Goal: Task Accomplishment & Management: Use online tool/utility

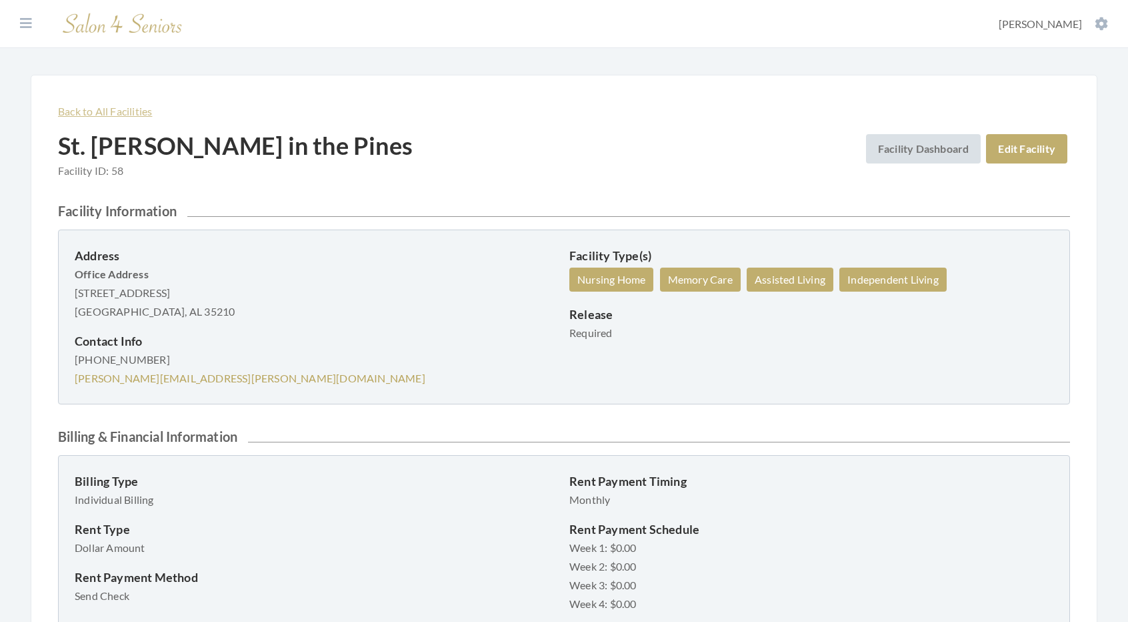
click at [123, 115] on link "Back to All Facilities" at bounding box center [105, 111] width 94 height 13
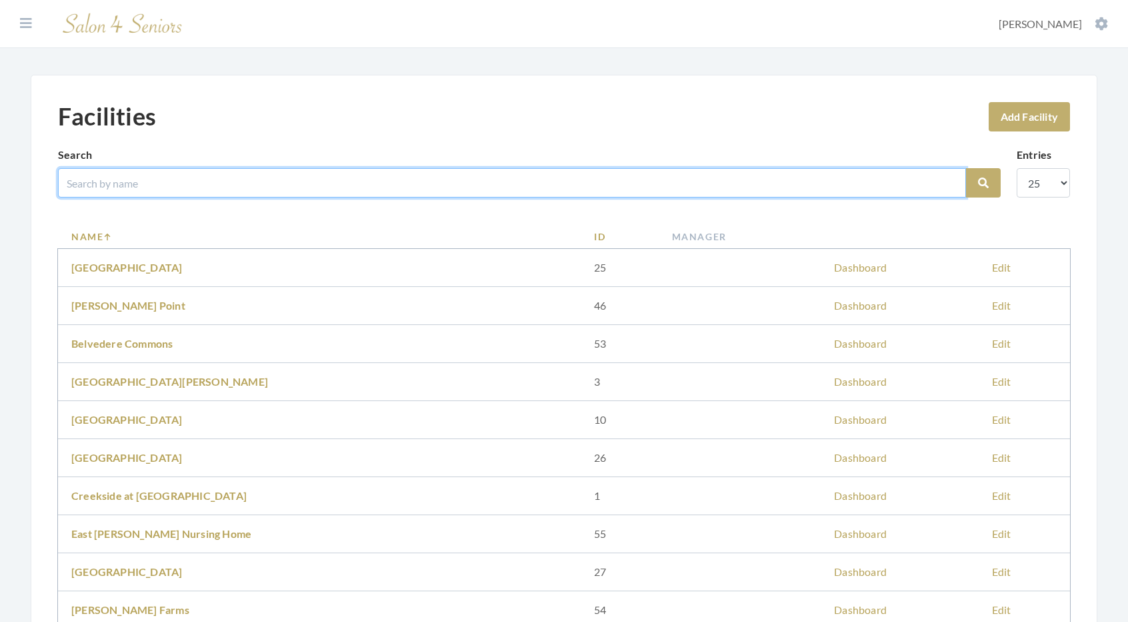
click at [121, 194] on input "search" at bounding box center [512, 182] width 908 height 29
type input "THE CROSSIN"
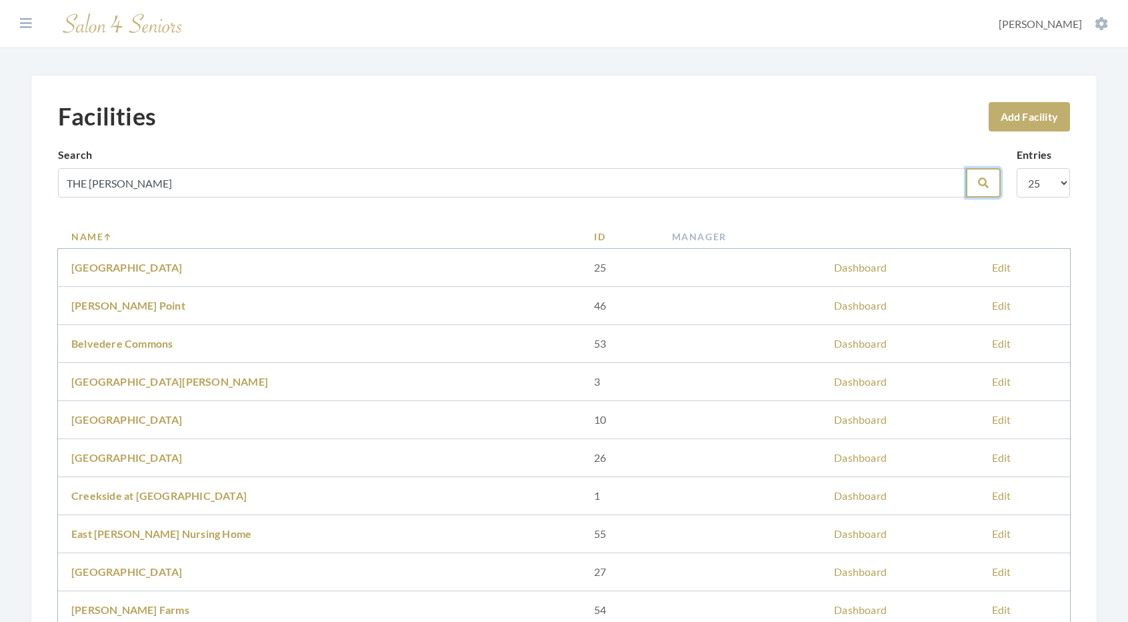
click at [983, 184] on icon "submit" at bounding box center [983, 182] width 11 height 11
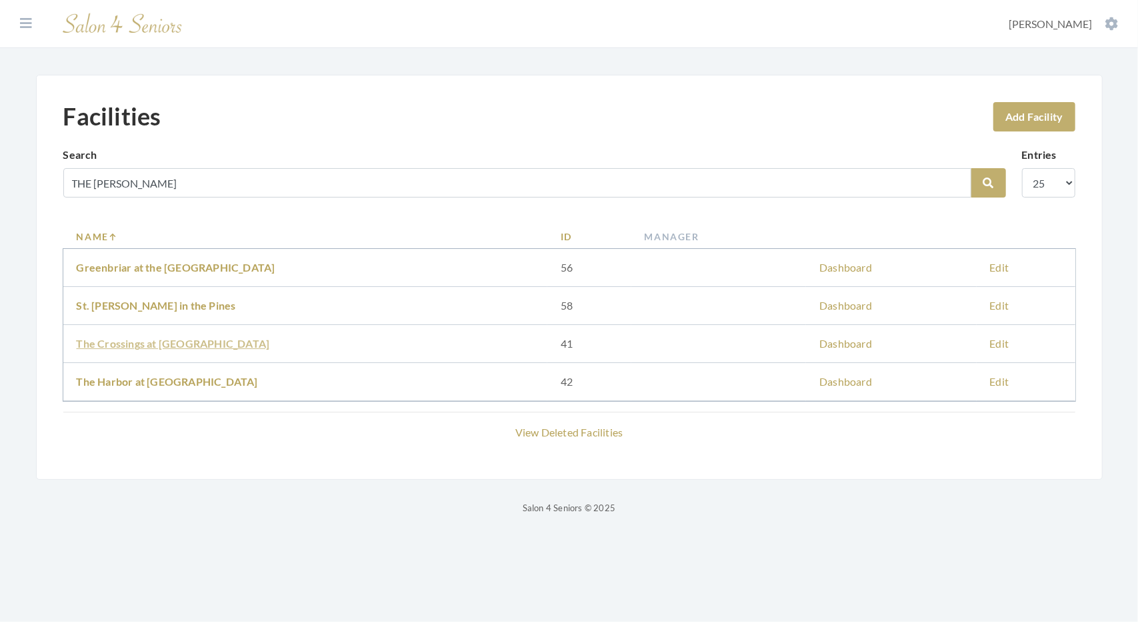
click at [185, 341] on link "The Crossings at Riverchase" at bounding box center [173, 343] width 193 height 13
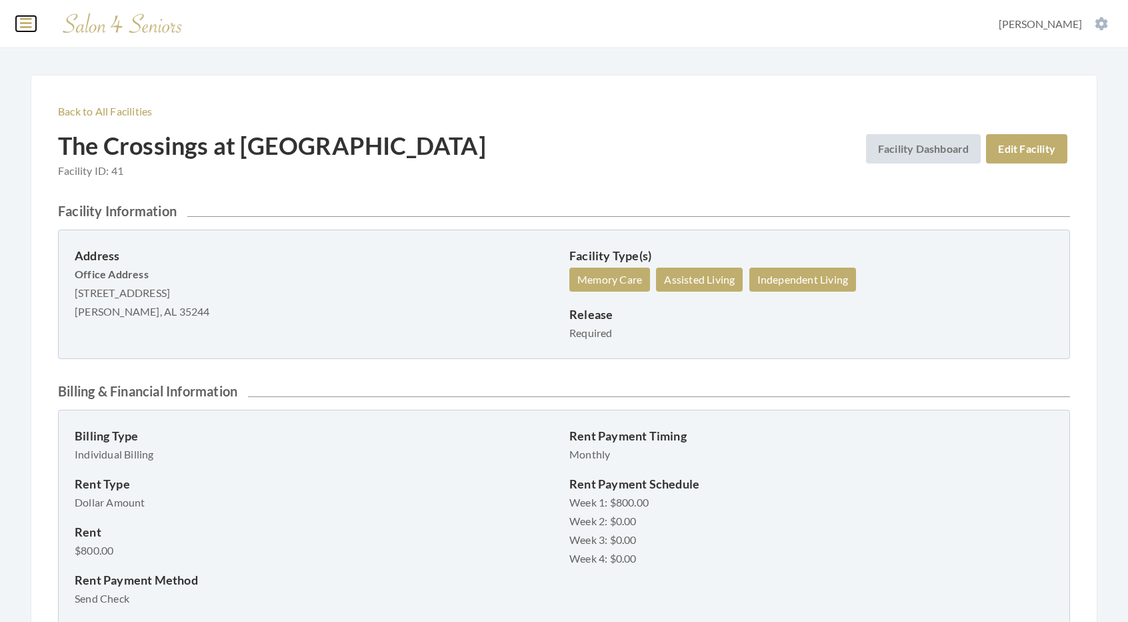
click at [23, 27] on icon at bounding box center [26, 23] width 12 height 13
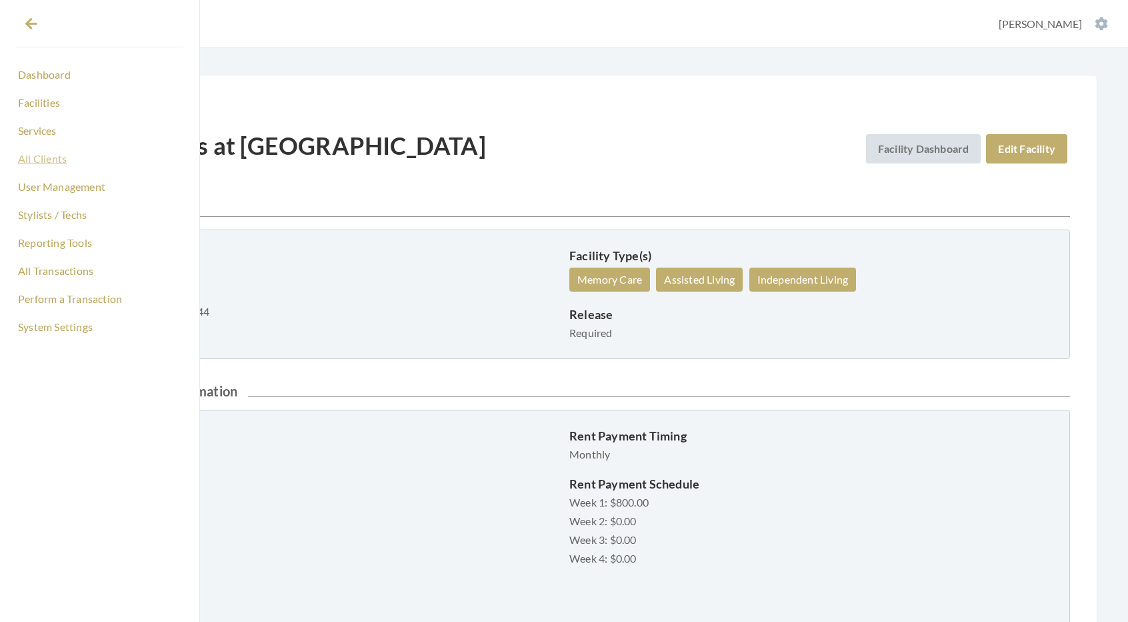
click at [43, 162] on link "All Clients" at bounding box center [99, 158] width 167 height 23
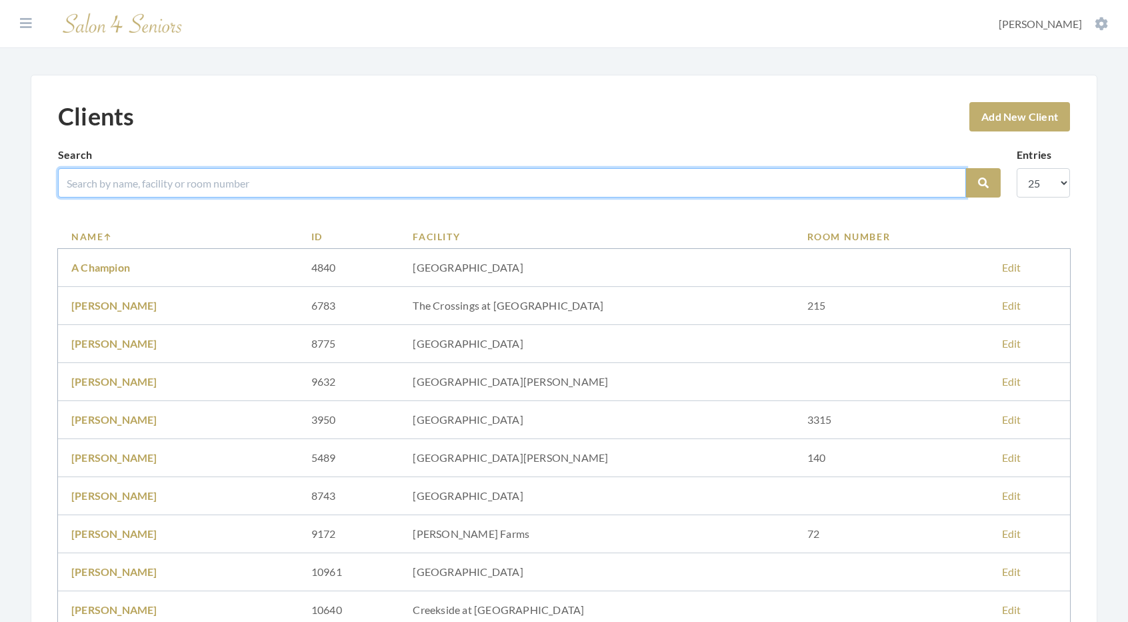
click at [125, 182] on input "search" at bounding box center [512, 182] width 908 height 29
type input "lipsey"
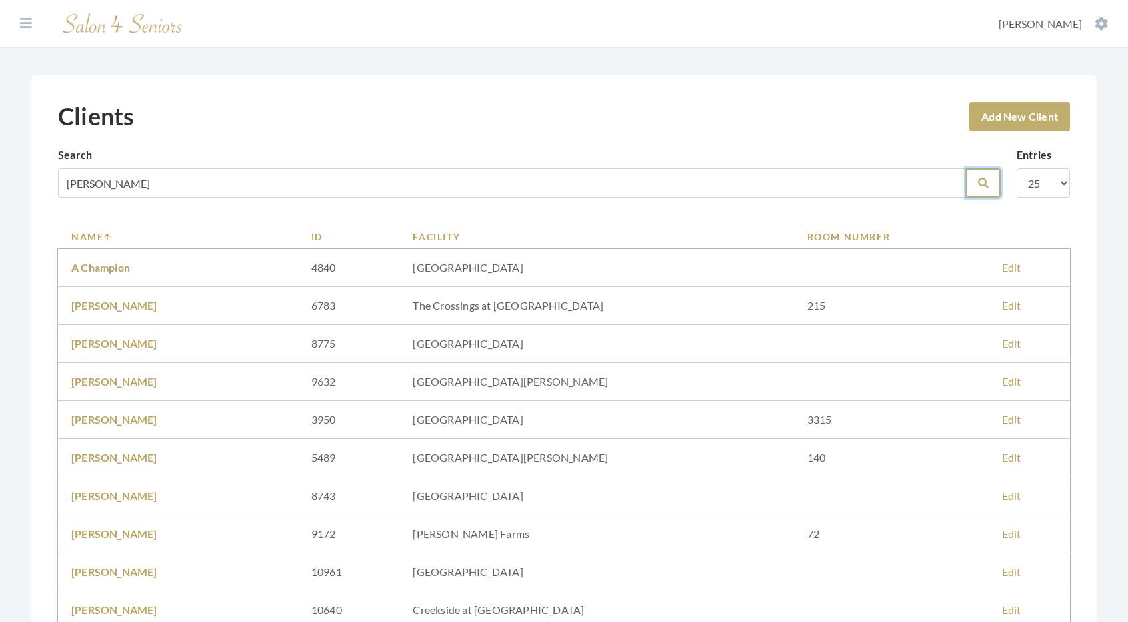
click at [993, 186] on button "Search" at bounding box center [983, 182] width 35 height 29
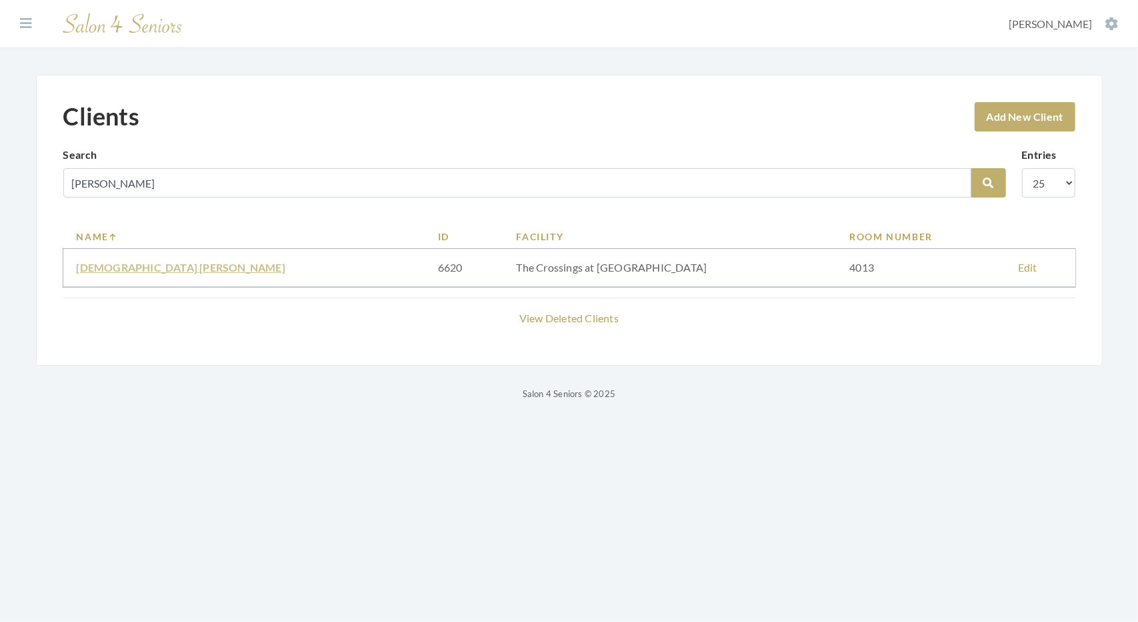
click at [152, 270] on link "LADY JUNE LIPSEY" at bounding box center [181, 267] width 209 height 13
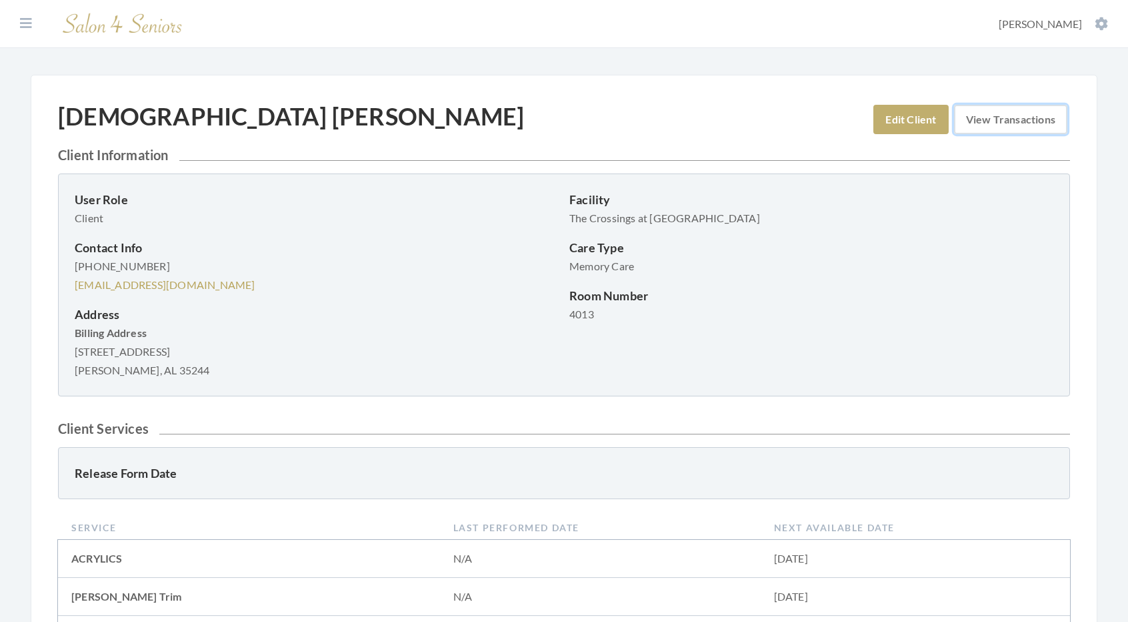
click at [986, 131] on link "View Transactions" at bounding box center [1010, 119] width 113 height 29
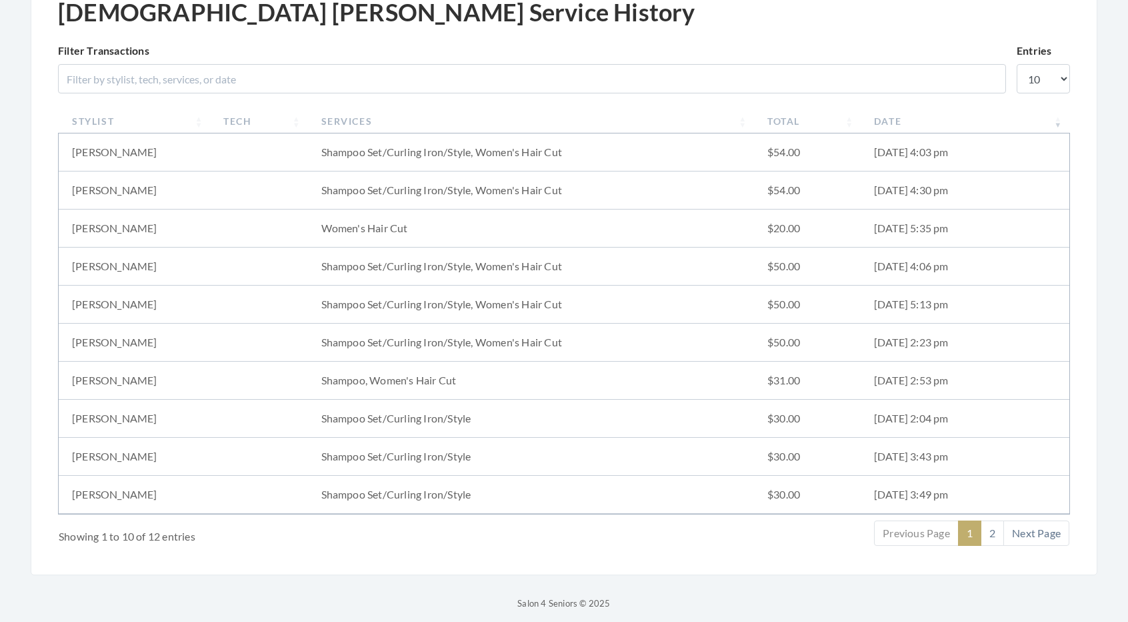
scroll to position [136, 0]
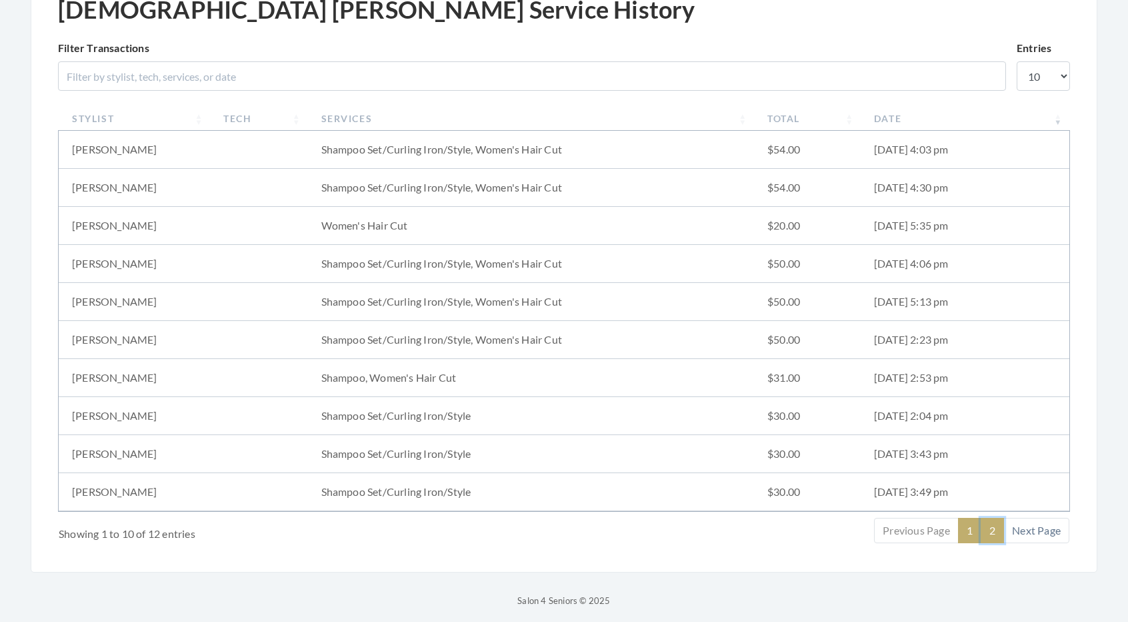
click at [991, 522] on link "2" at bounding box center [992, 530] width 23 height 25
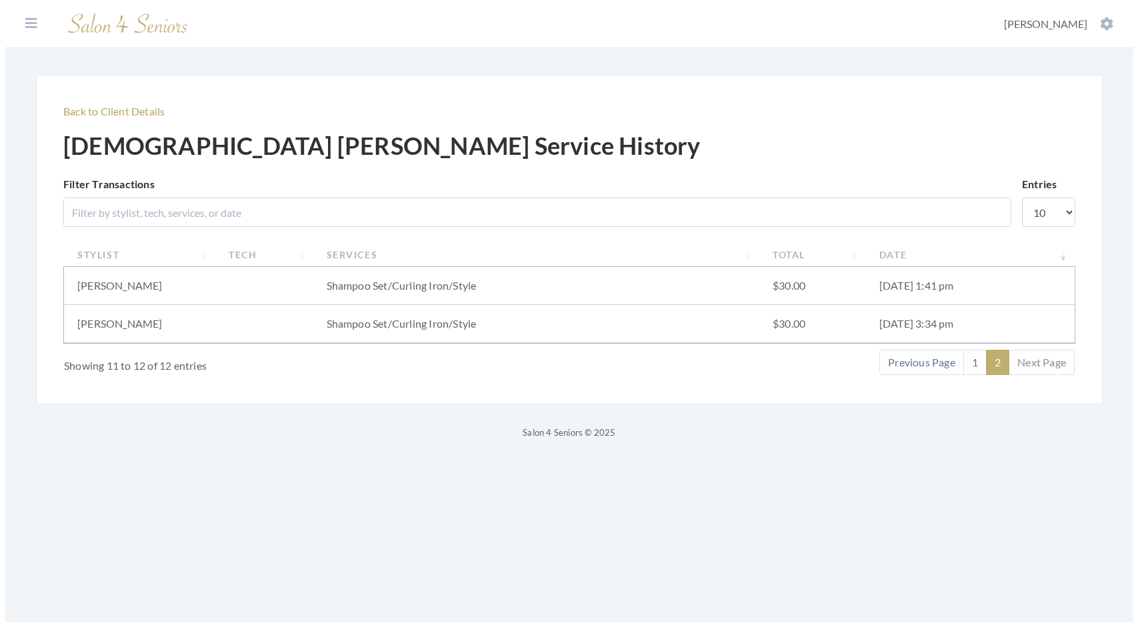
scroll to position [0, 0]
click at [973, 360] on link "1" at bounding box center [974, 361] width 23 height 25
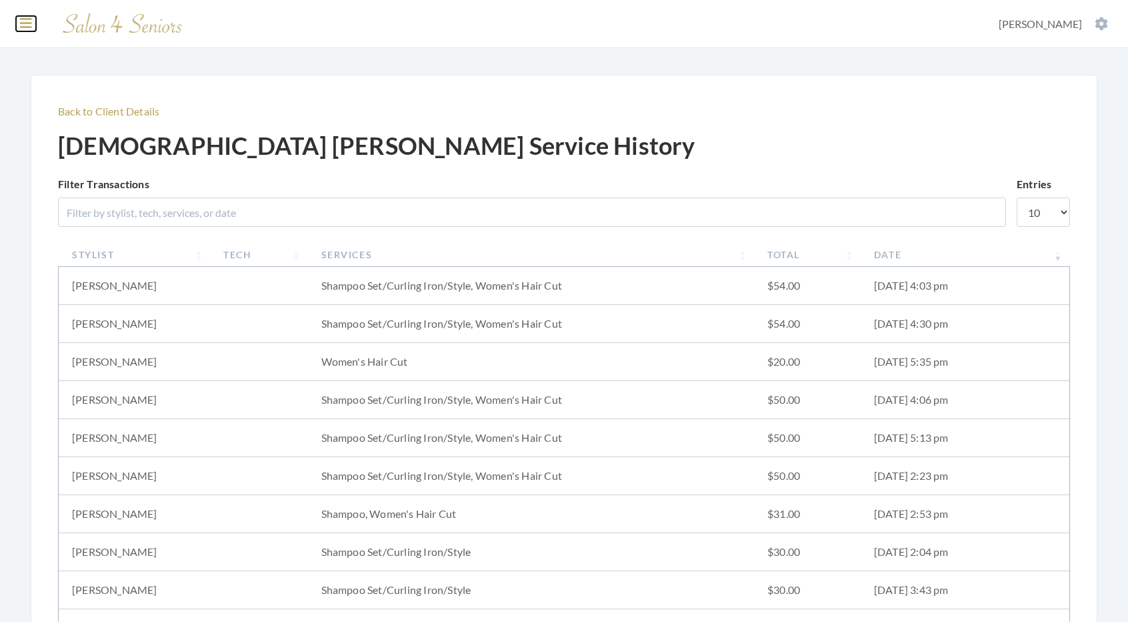
click at [27, 25] on icon at bounding box center [26, 23] width 12 height 13
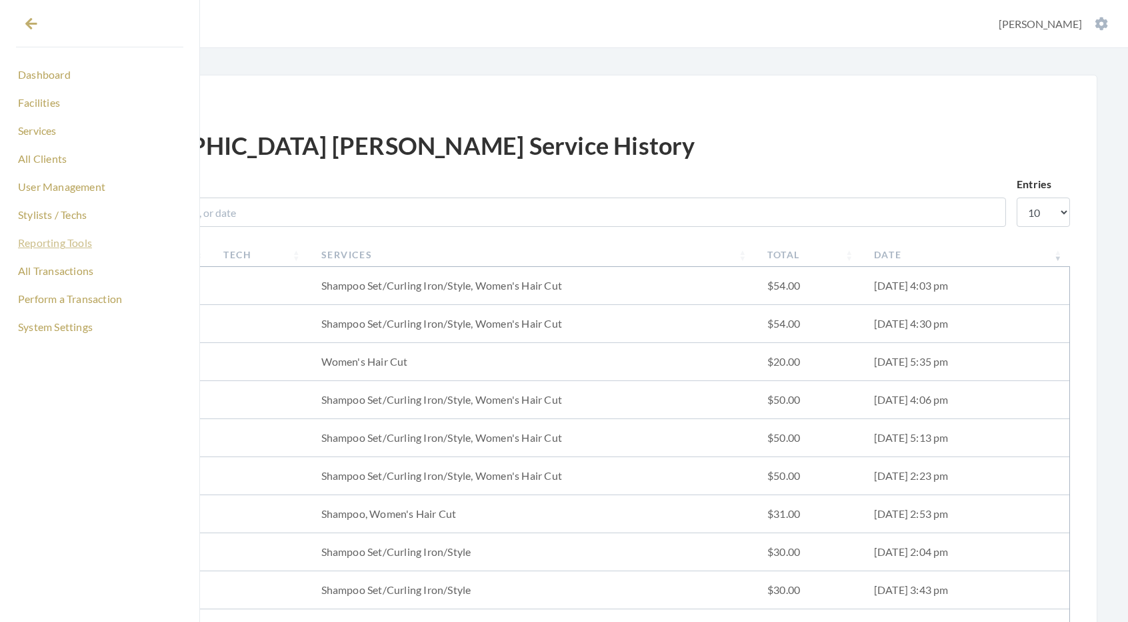
click at [84, 246] on link "Reporting Tools" at bounding box center [99, 242] width 167 height 23
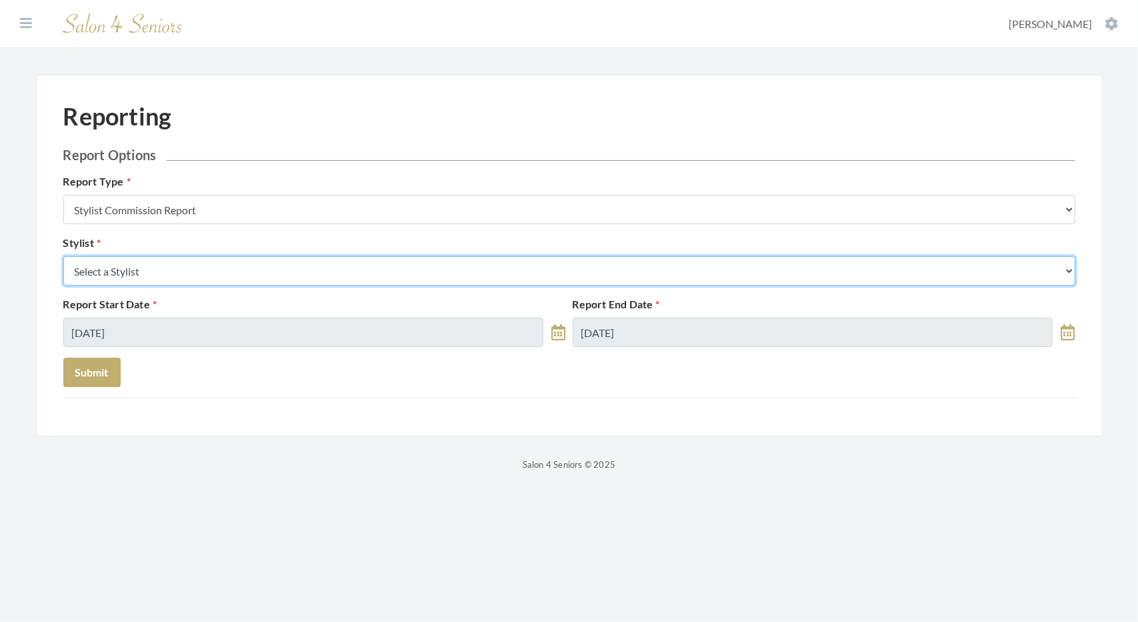
click at [166, 275] on select "Select a Stylist [PERSON_NAME] [PERSON_NAME] [PERSON_NAME] [PERSON_NAME] [PERSO…" at bounding box center [569, 270] width 1012 height 29
select select "26"
click at [63, 256] on select "Select a Stylist [PERSON_NAME] [PERSON_NAME] [PERSON_NAME] [PERSON_NAME] [PERSO…" at bounding box center [569, 270] width 1012 height 29
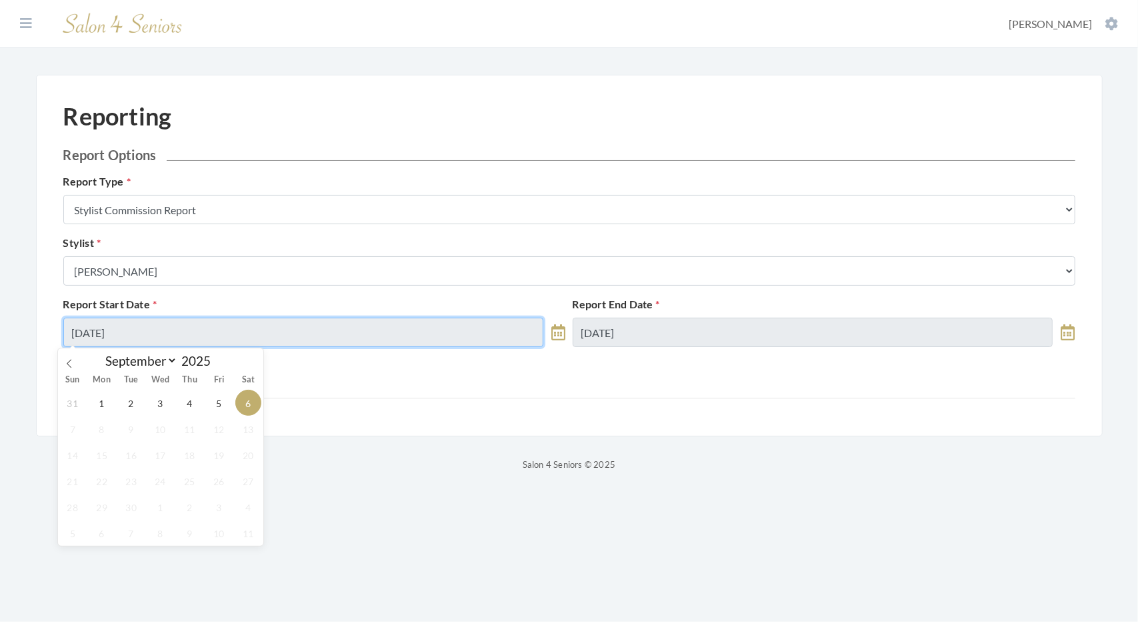
click at [149, 337] on input "09/06/2025" at bounding box center [303, 331] width 481 height 29
click at [77, 363] on span at bounding box center [69, 359] width 23 height 23
select select "7"
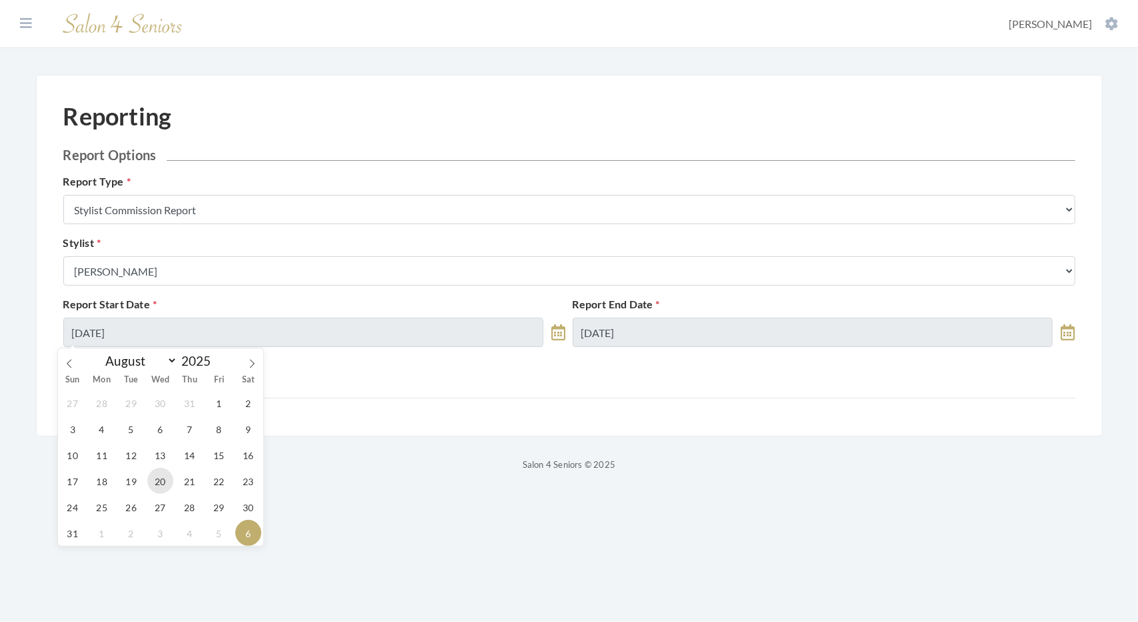
click at [165, 482] on span "20" at bounding box center [160, 480] width 26 height 26
type input "[DATE]"
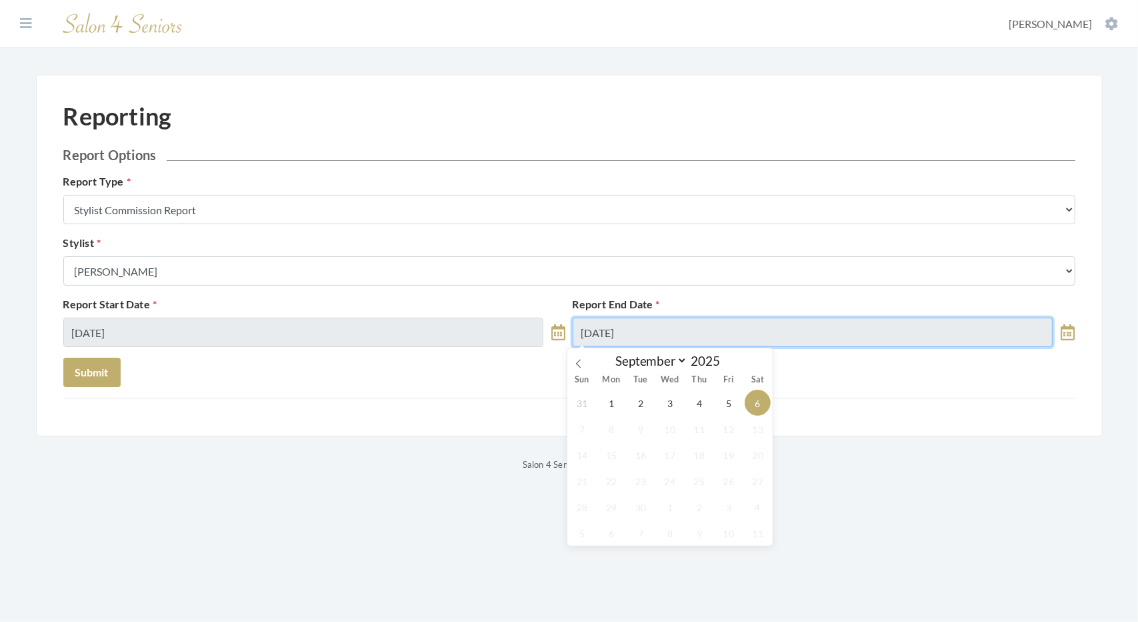
click at [647, 327] on input "09/06/2025" at bounding box center [813, 331] width 481 height 29
click at [580, 366] on icon at bounding box center [578, 363] width 5 height 9
select select "7"
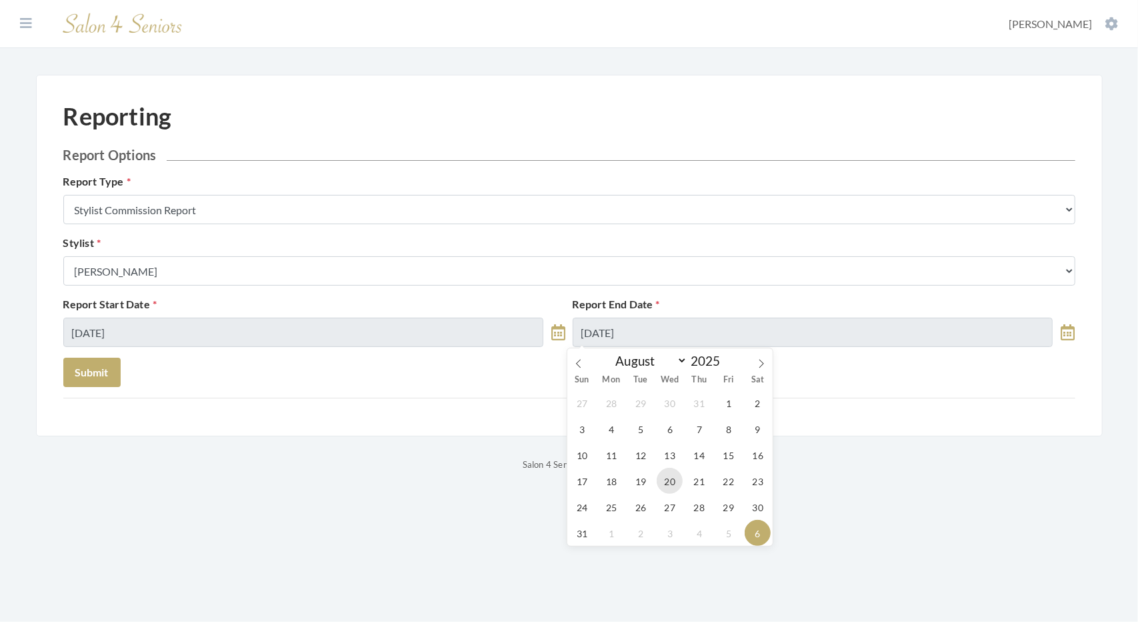
click at [668, 485] on span "20" at bounding box center [670, 480] width 26 height 26
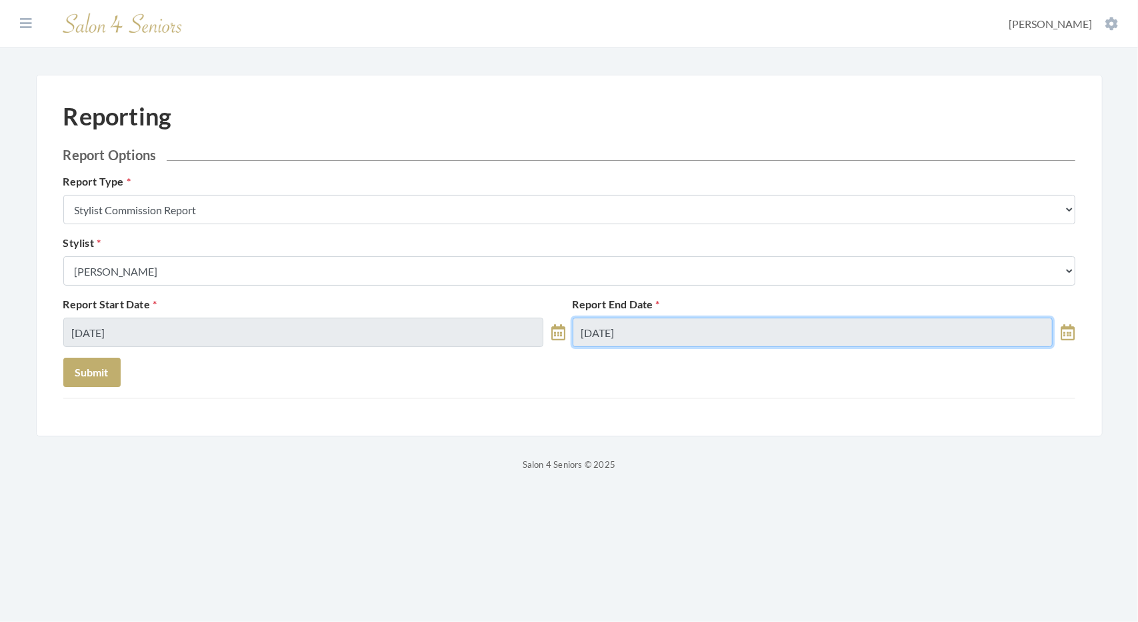
type input "08/20/2025"
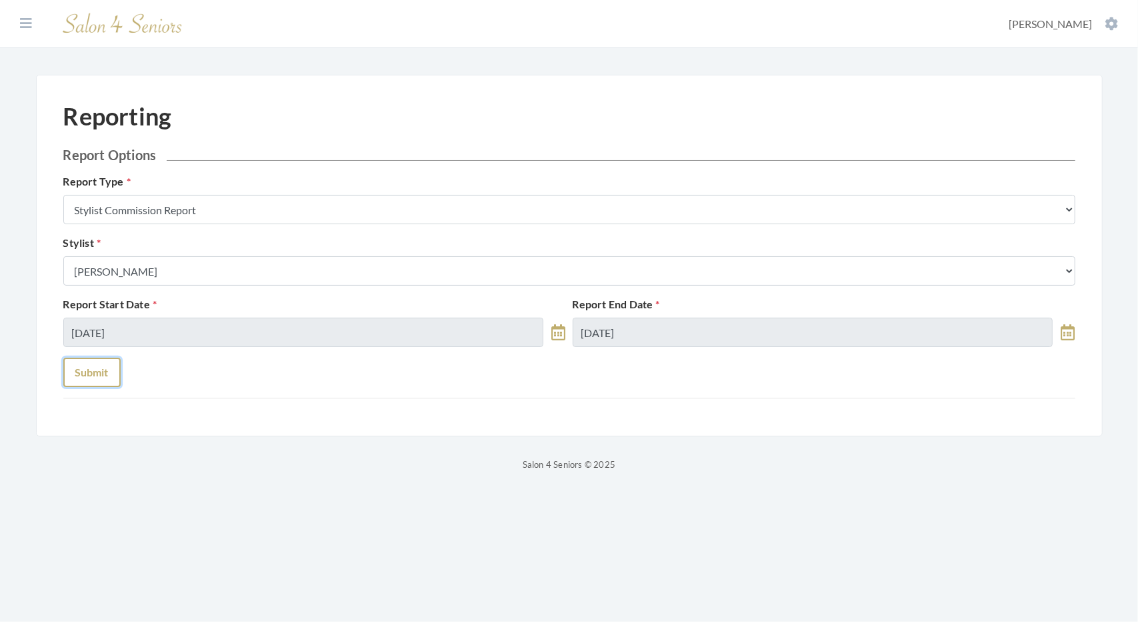
click at [104, 367] on button "Submit" at bounding box center [91, 371] width 57 height 29
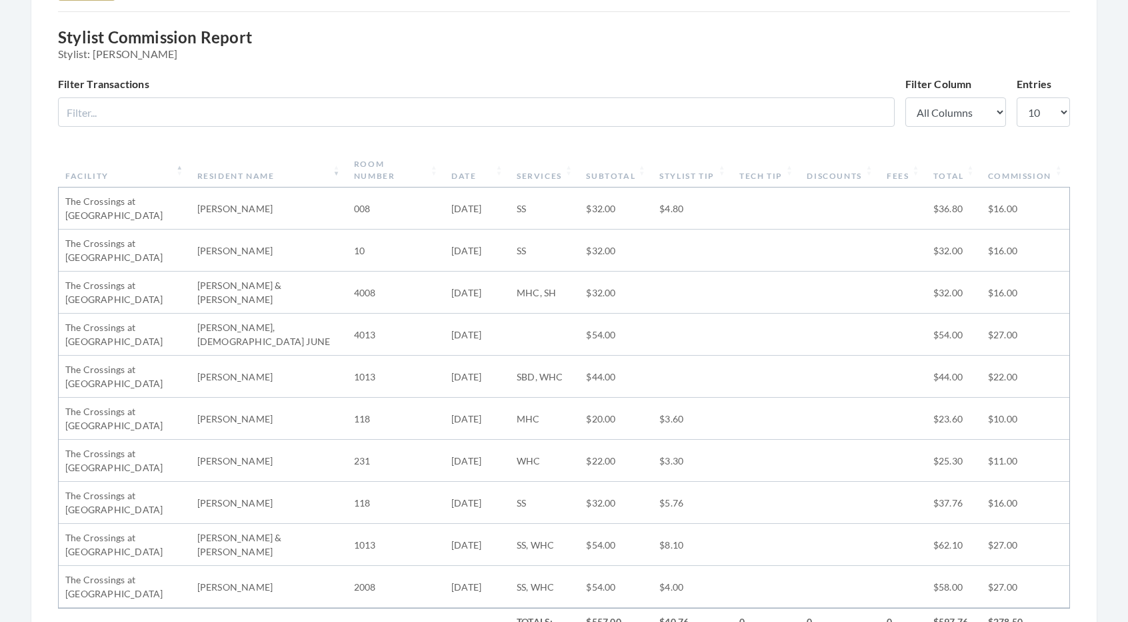
scroll to position [387, 0]
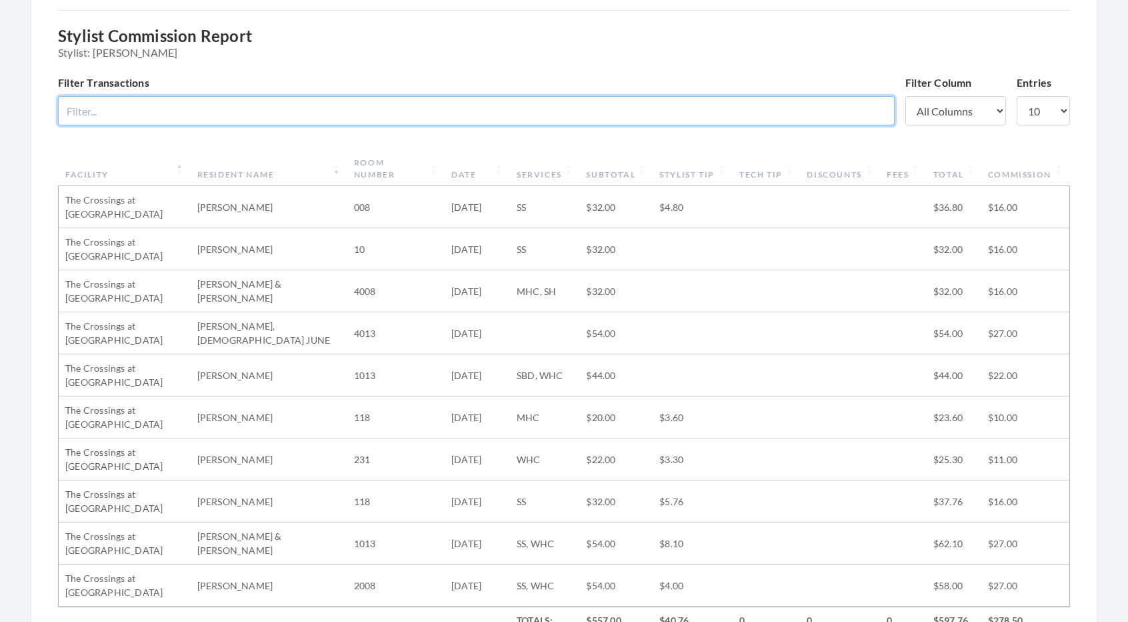
click at [121, 107] on input "Filter Transactions" at bounding box center [476, 110] width 837 height 29
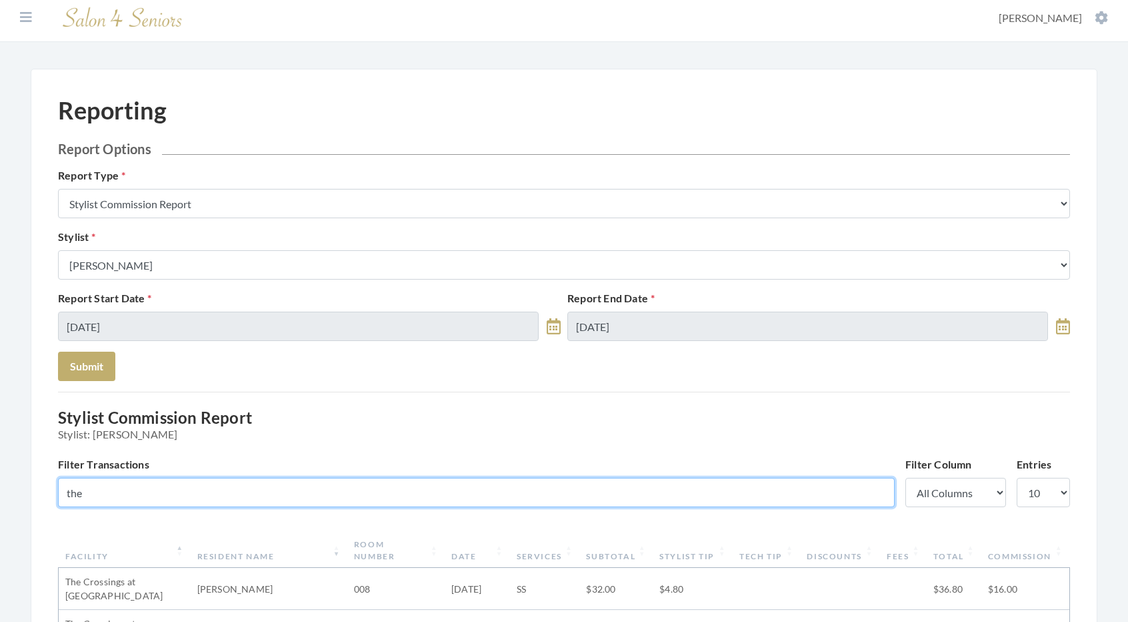
scroll to position [0, 0]
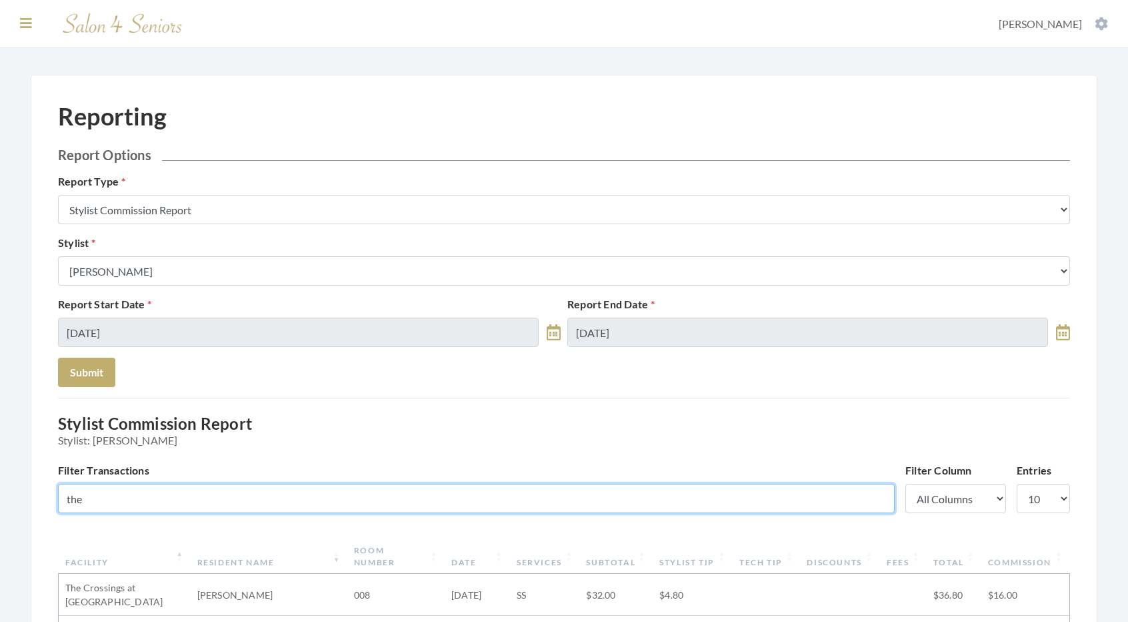
type input "the"
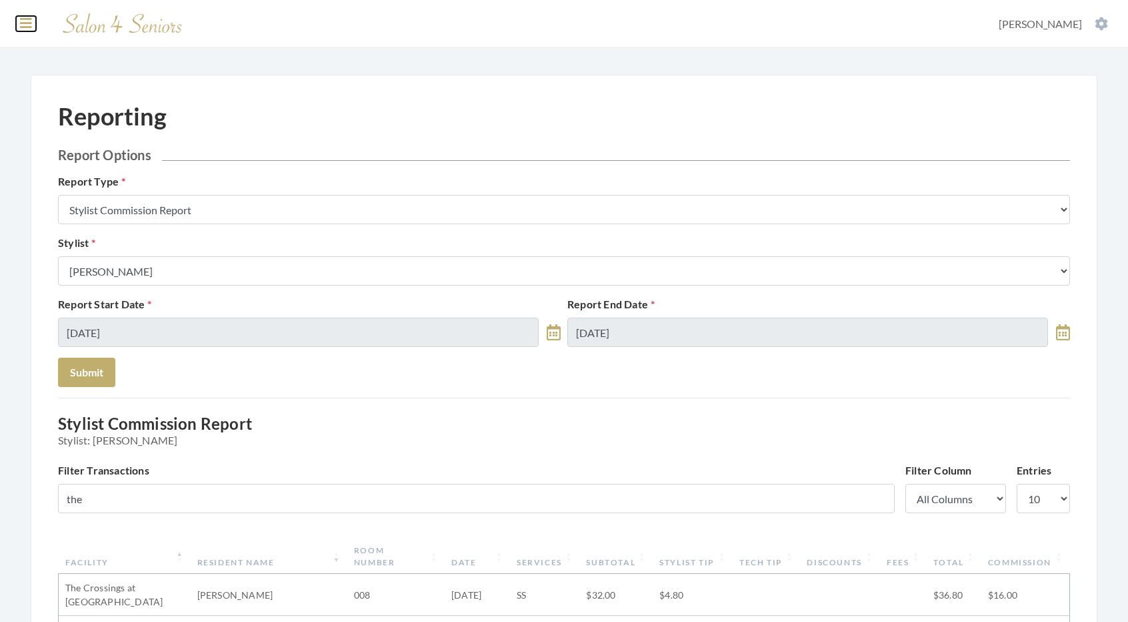
click at [25, 17] on icon at bounding box center [26, 23] width 12 height 13
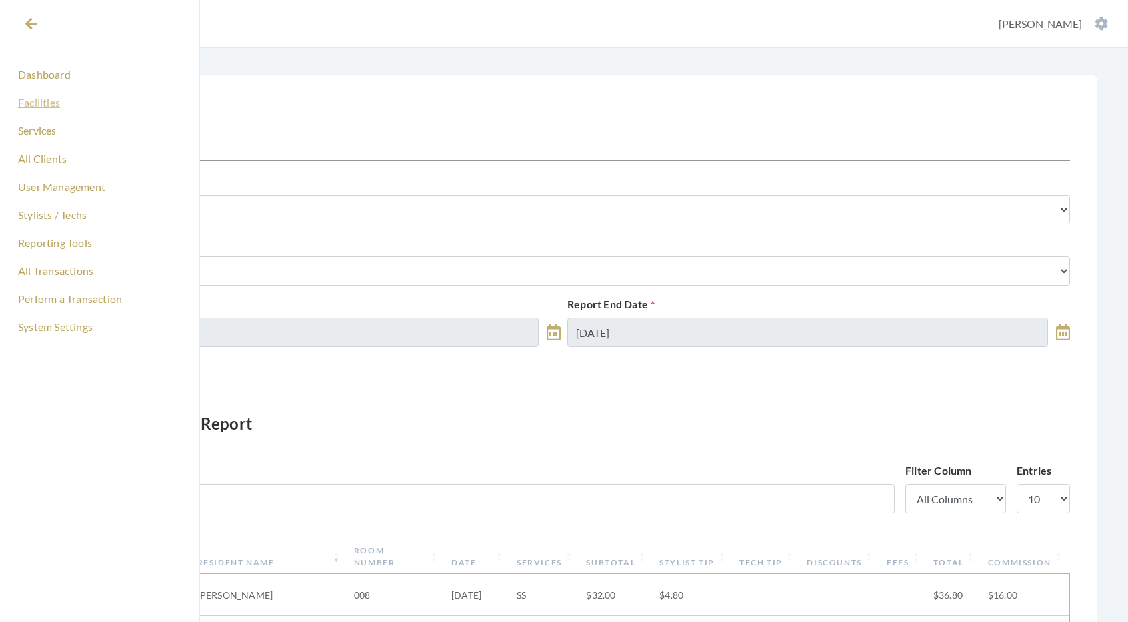
click at [39, 105] on link "Facilities" at bounding box center [99, 102] width 167 height 23
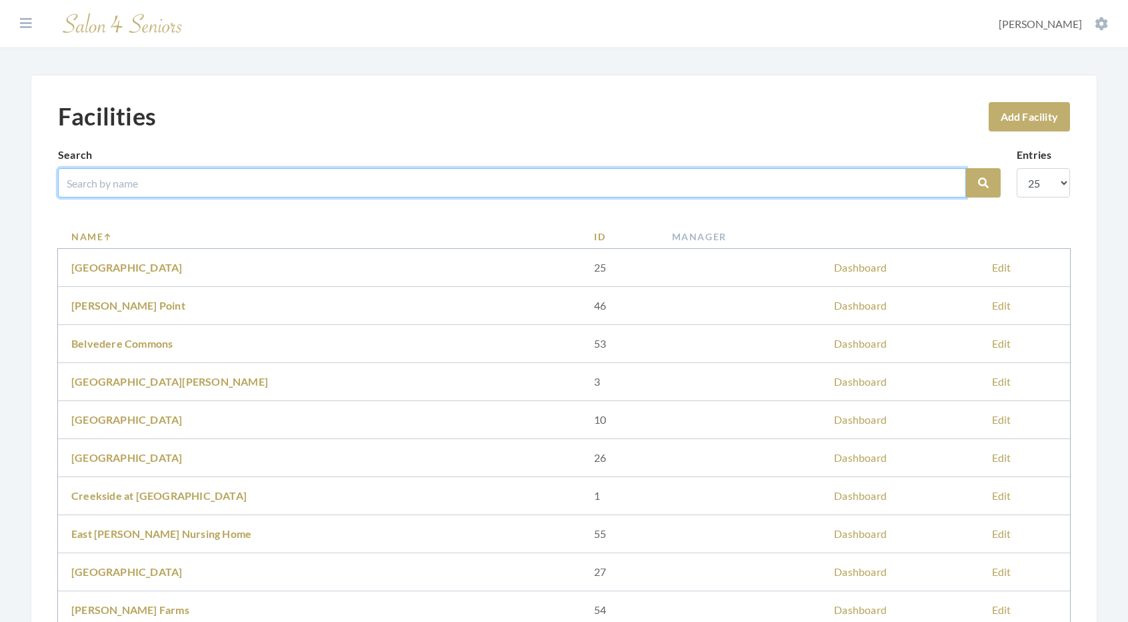
click at [157, 183] on input "search" at bounding box center [512, 182] width 908 height 29
type input "the"
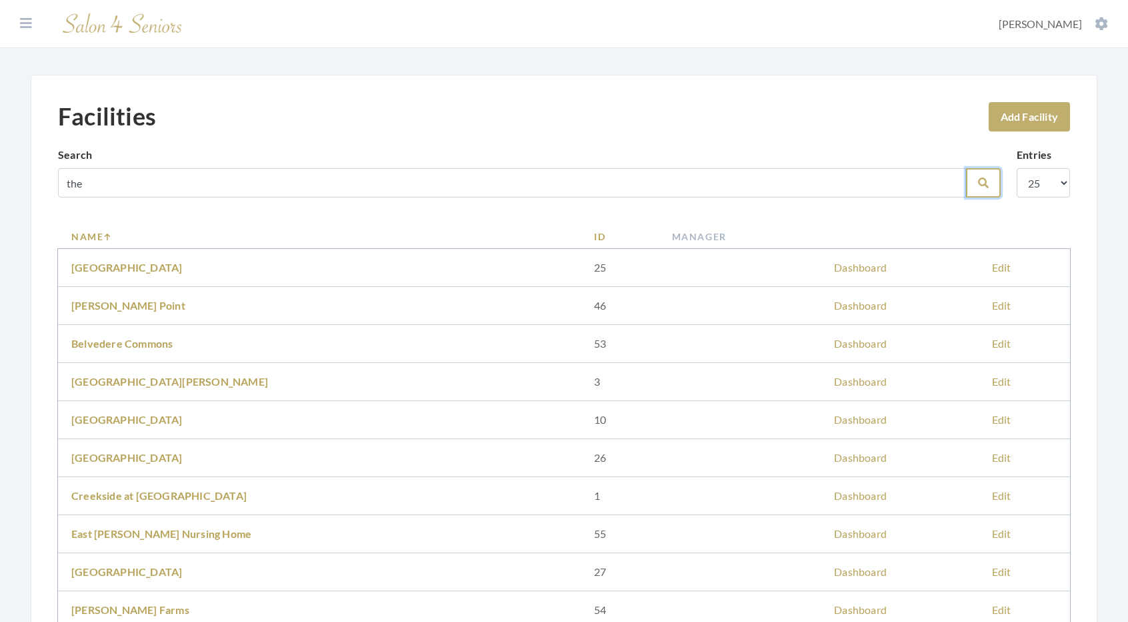
click at [980, 178] on icon "submit" at bounding box center [983, 182] width 11 height 11
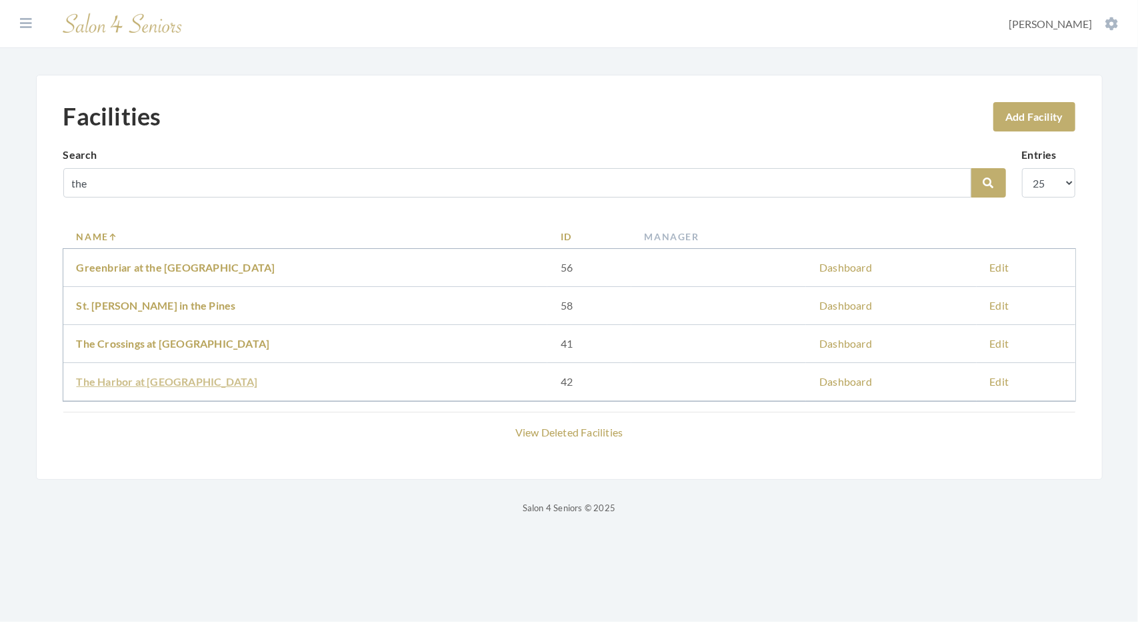
click at [102, 385] on link "The Harbor at [GEOGRAPHIC_DATA]" at bounding box center [167, 381] width 181 height 13
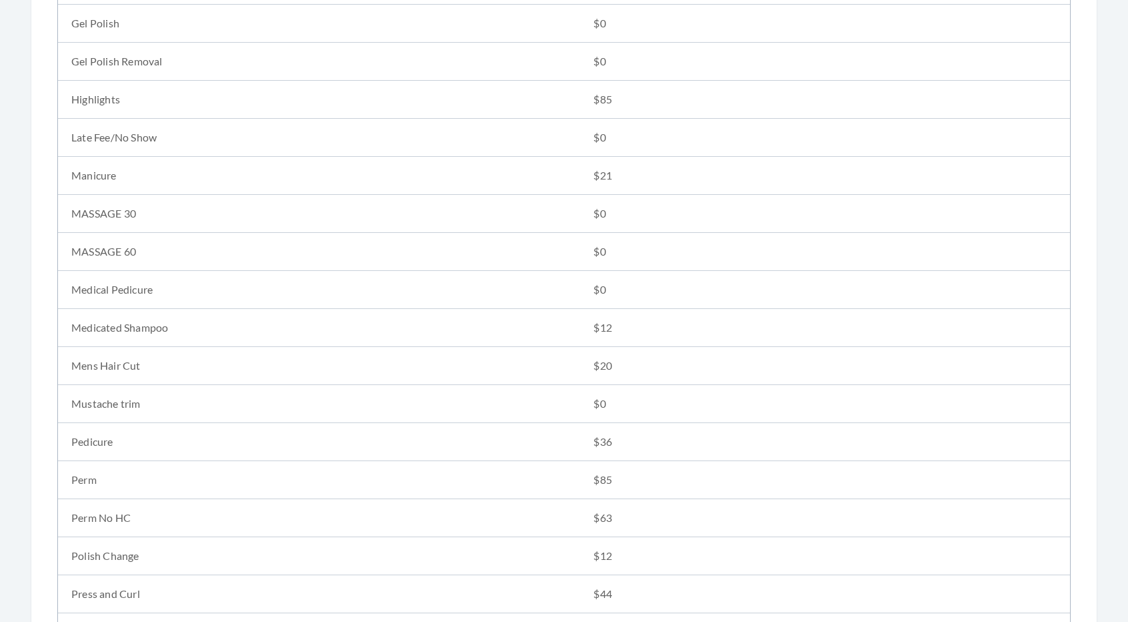
scroll to position [1134, 0]
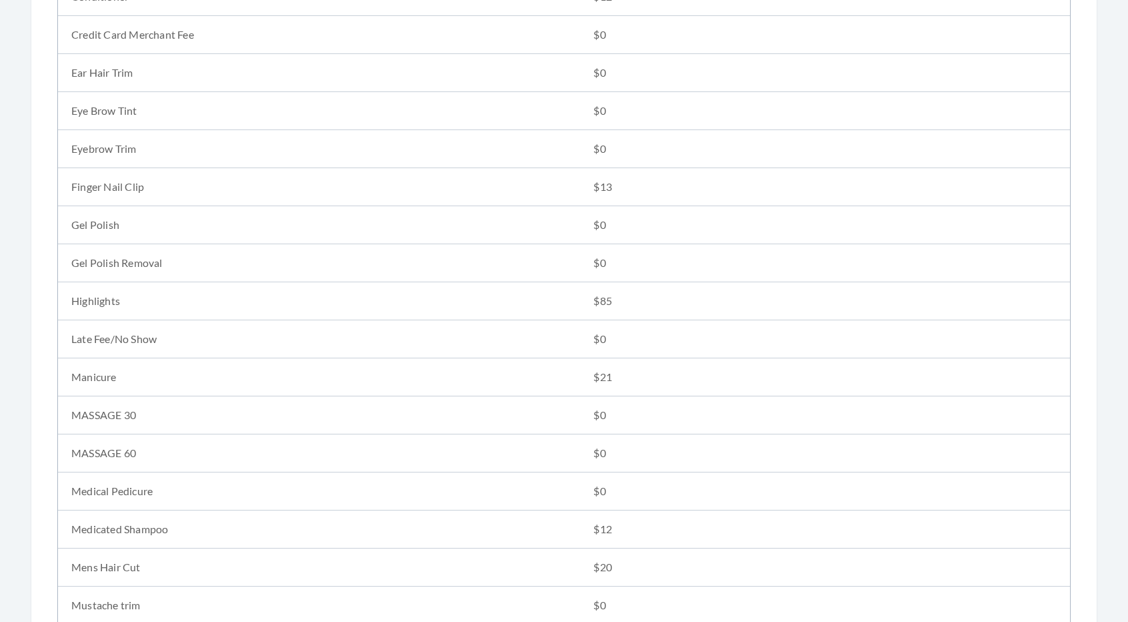
click at [520, 396] on td "MASSAGE 30" at bounding box center [319, 415] width 522 height 38
